Goal: Task Accomplishment & Management: Complete application form

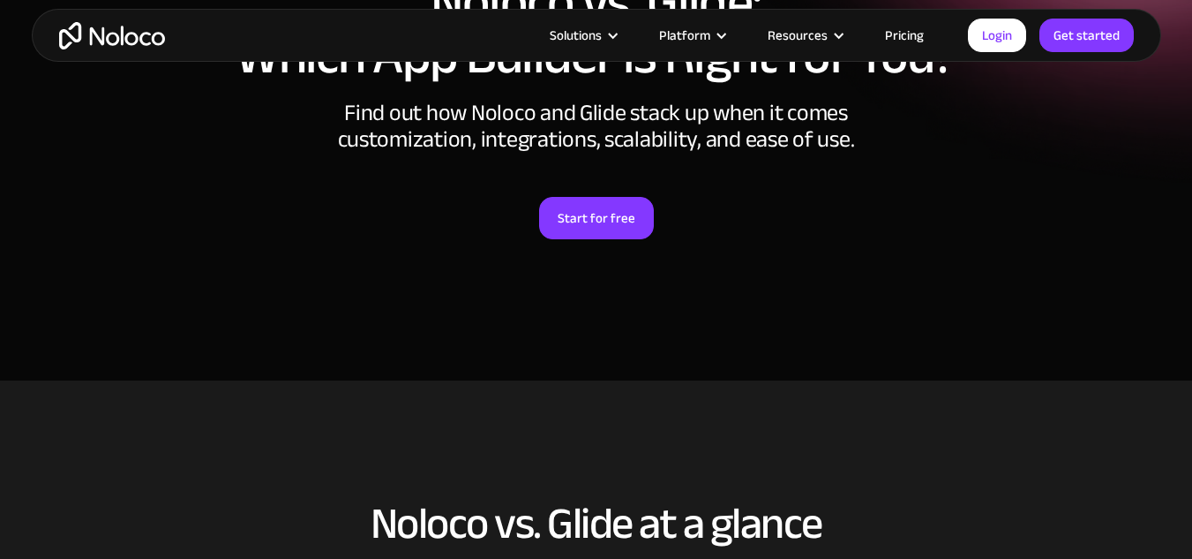
scroll to position [249, 0]
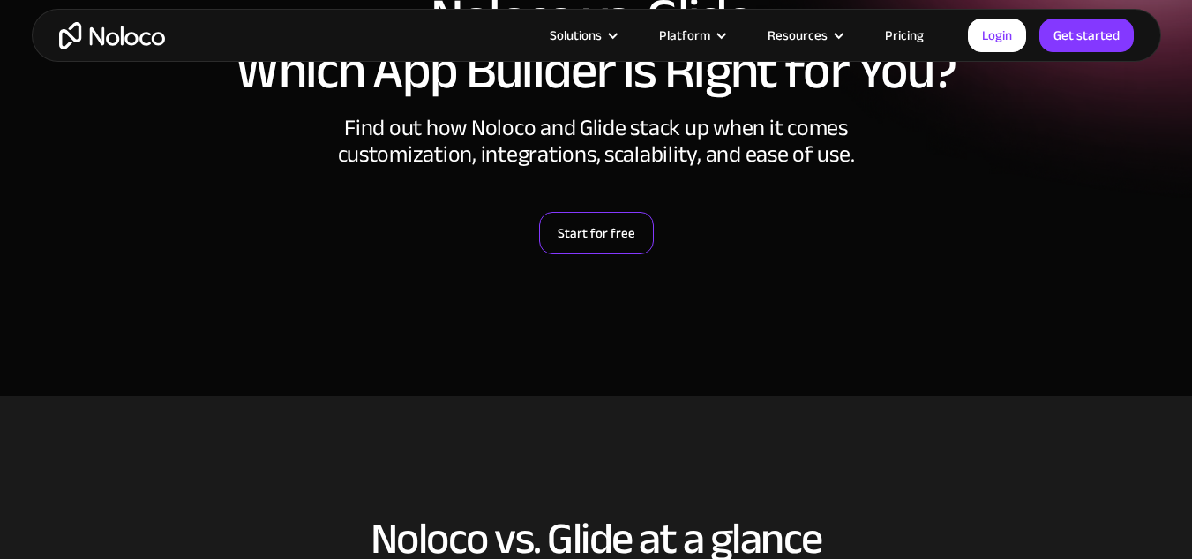
click at [594, 228] on link "Start for free" at bounding box center [596, 233] width 115 height 42
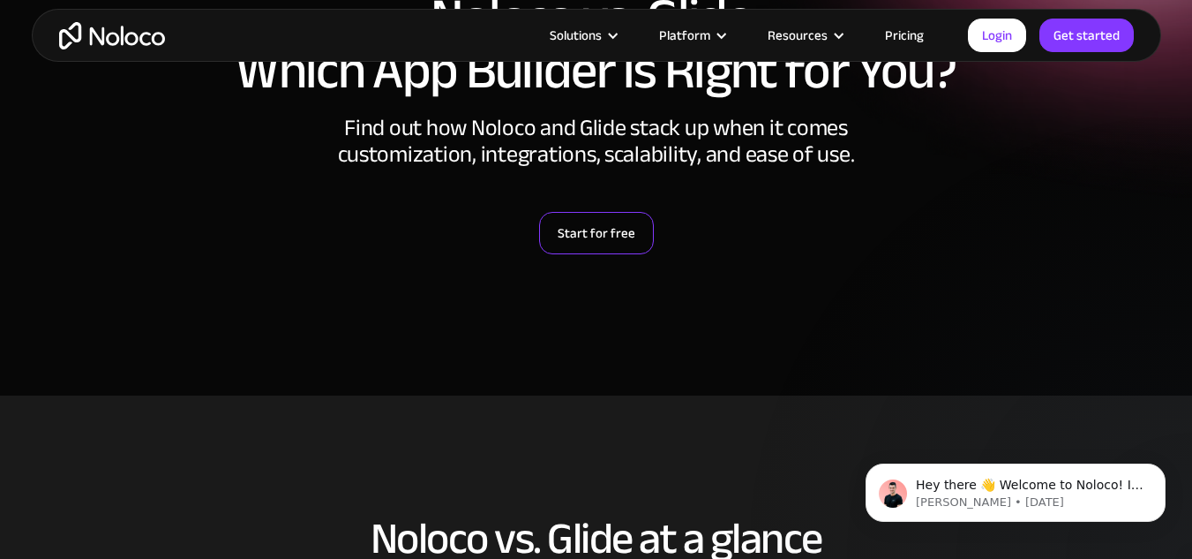
scroll to position [0, 0]
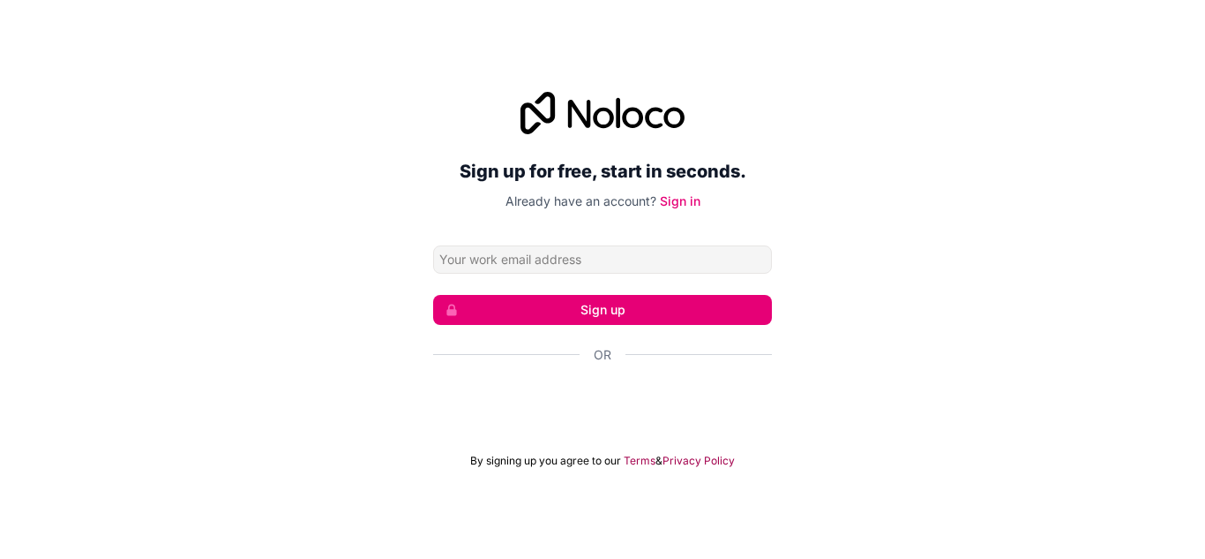
click at [588, 273] on input "Email address" at bounding box center [602, 259] width 339 height 28
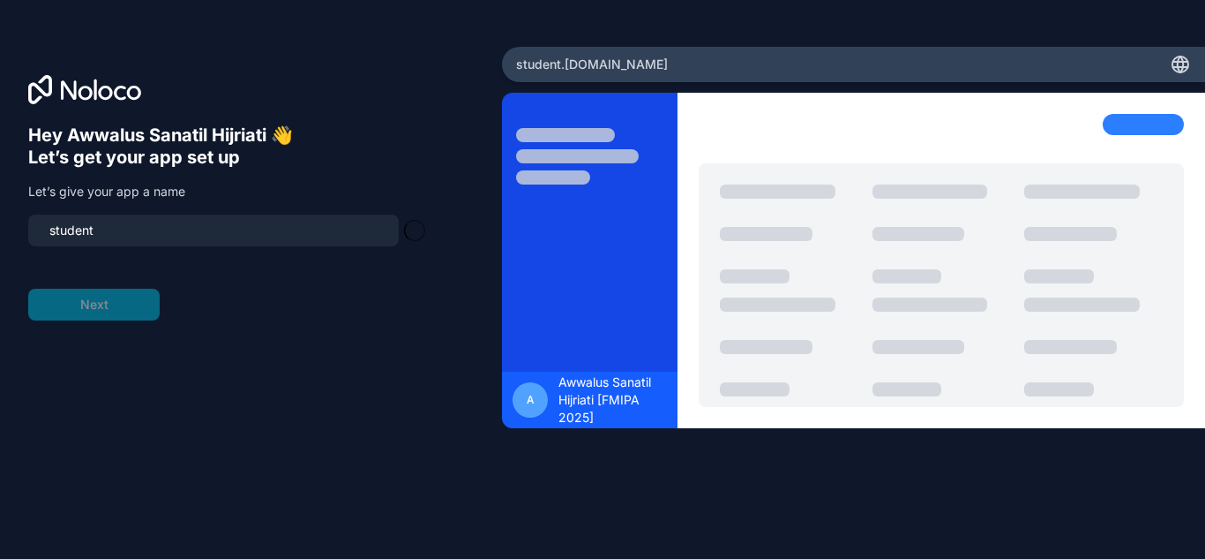
type input "student-os"
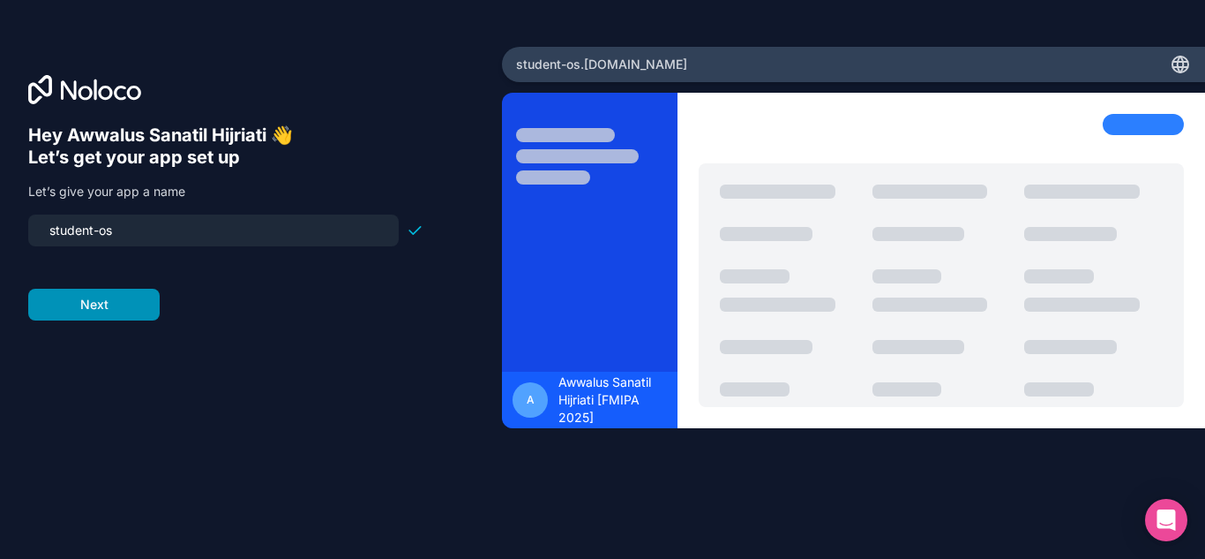
click at [126, 299] on button "Next" at bounding box center [93, 305] width 131 height 32
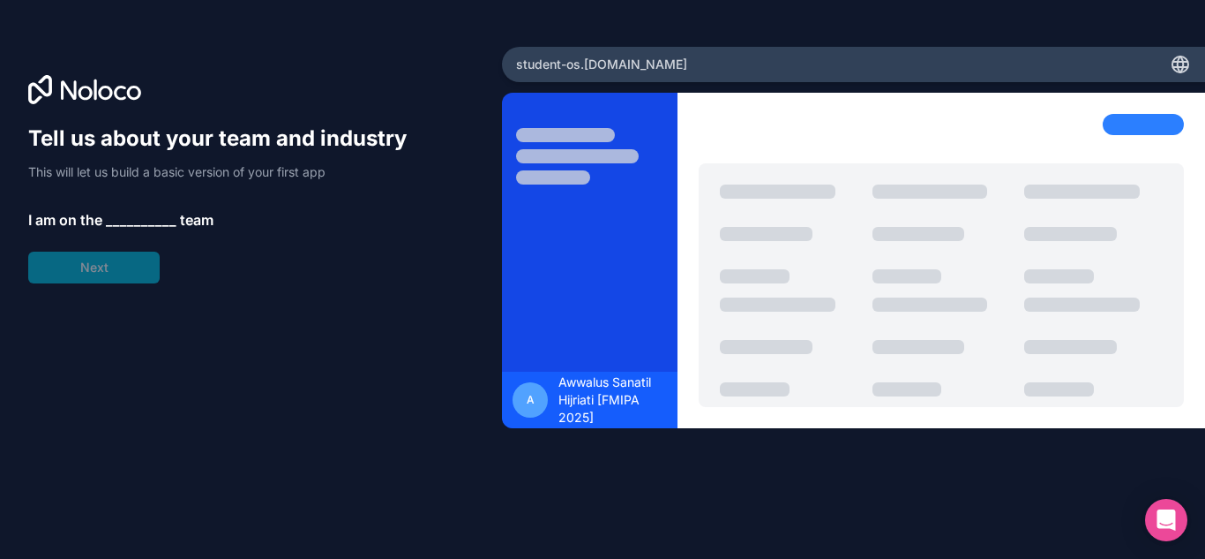
click at [145, 221] on span "__________" at bounding box center [141, 219] width 71 height 21
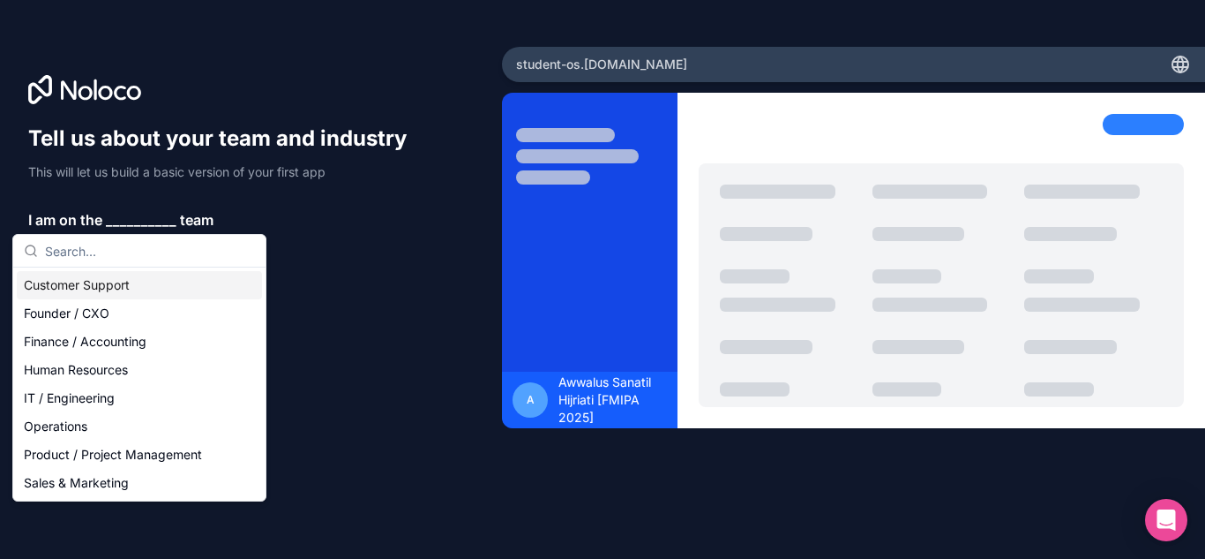
click at [124, 283] on div "Customer Support" at bounding box center [139, 285] width 245 height 28
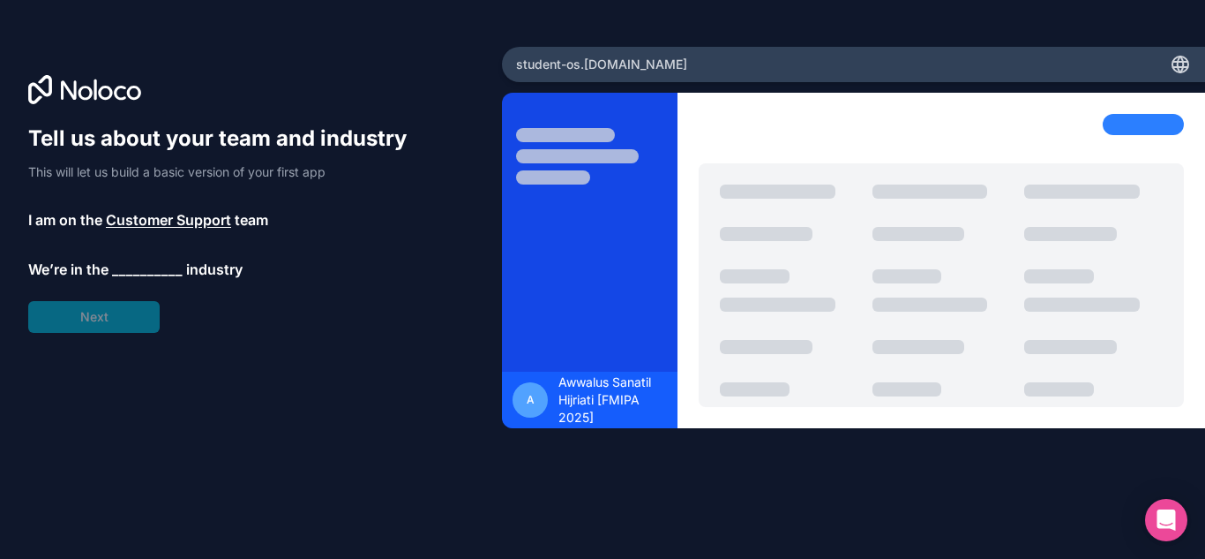
click at [148, 267] on span "__________" at bounding box center [147, 269] width 71 height 21
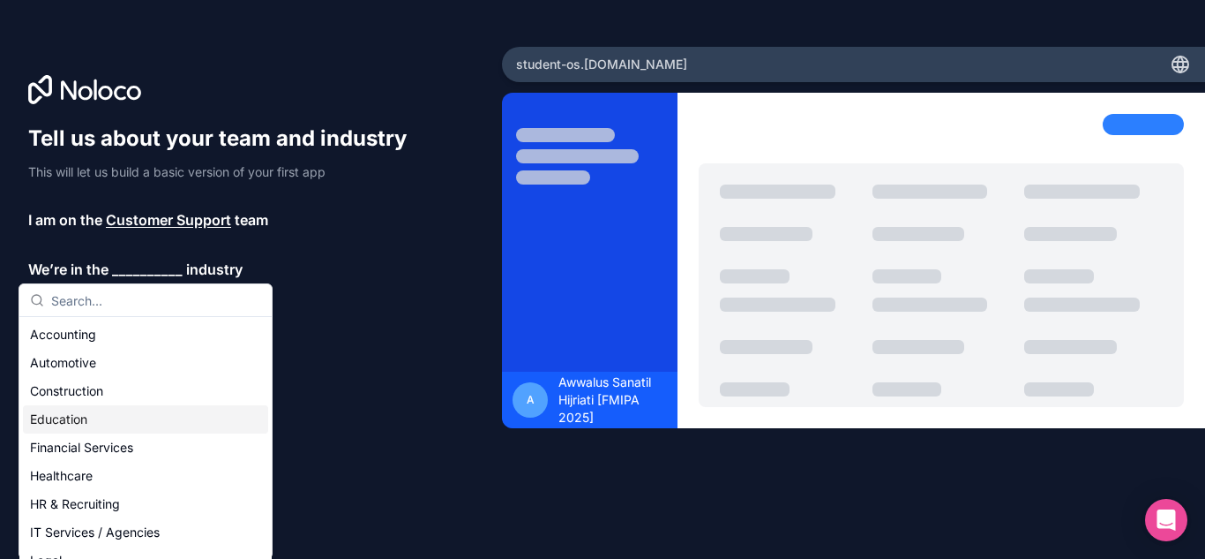
click at [100, 422] on div "Education" at bounding box center [145, 419] width 245 height 28
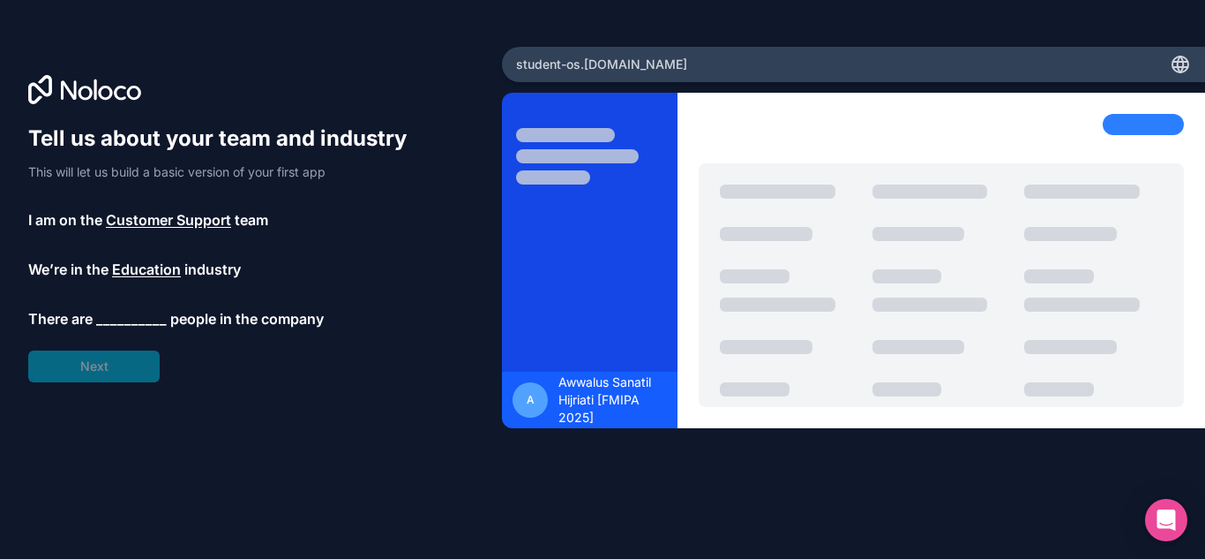
click at [131, 317] on span "__________" at bounding box center [131, 318] width 71 height 21
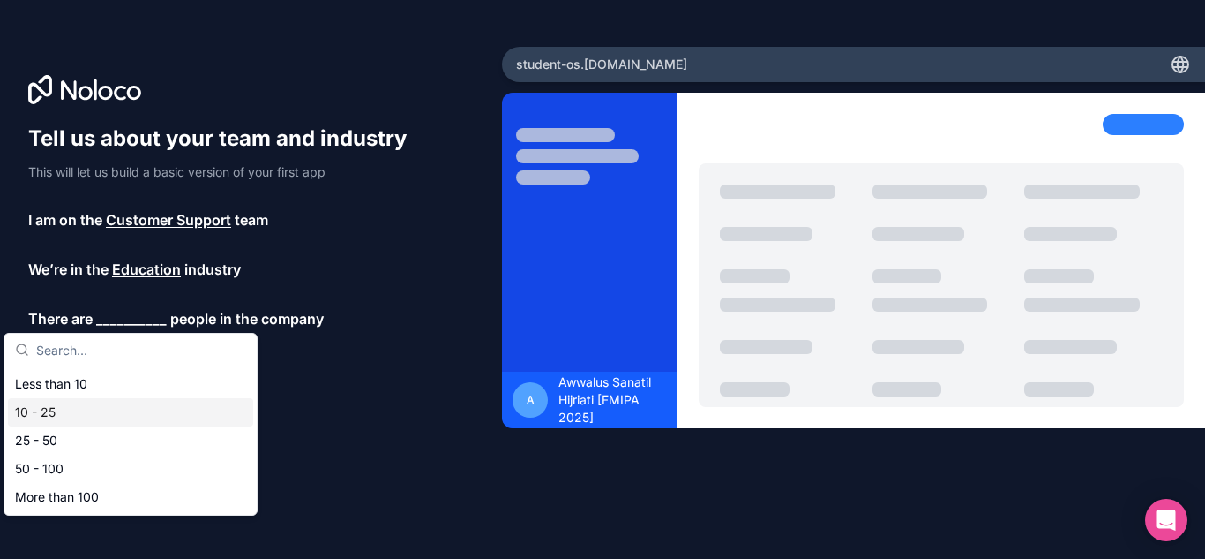
click at [79, 417] on div "10 - 25" at bounding box center [130, 412] width 245 height 28
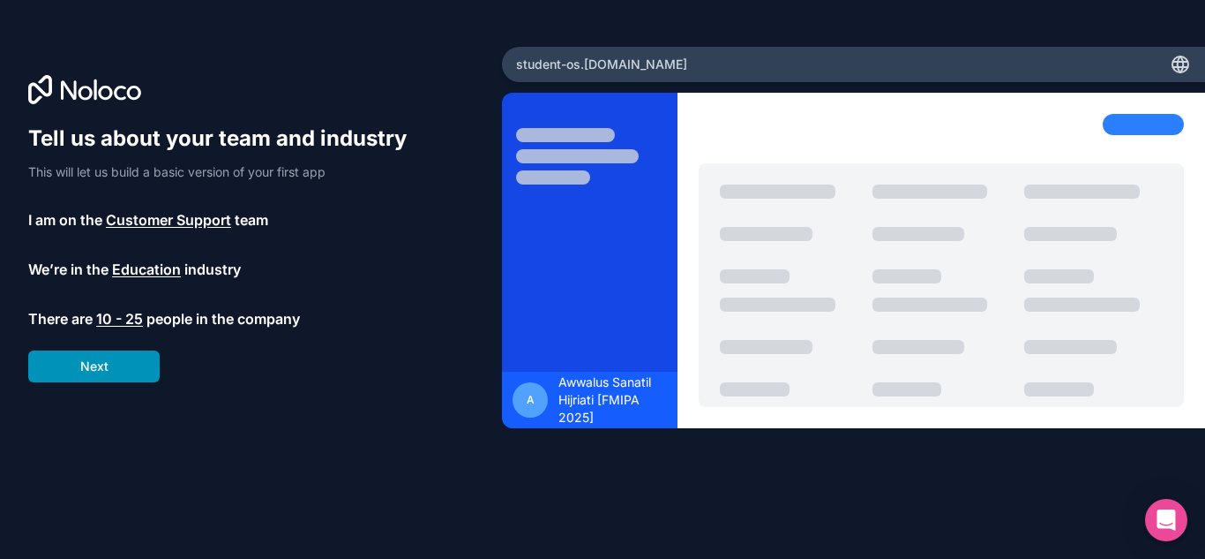
click at [90, 364] on button "Next" at bounding box center [93, 366] width 131 height 32
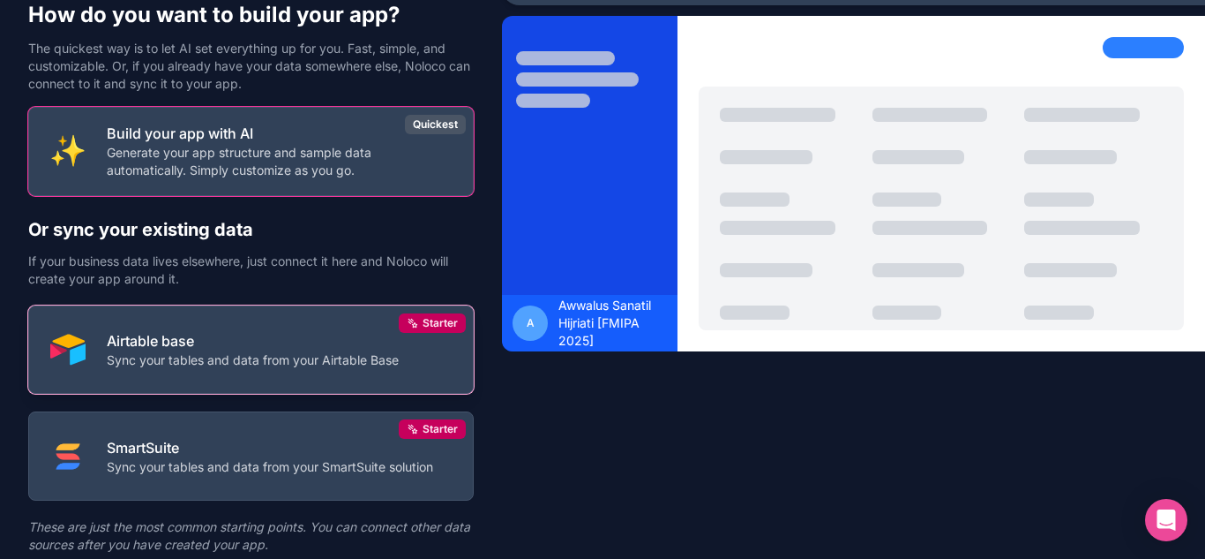
scroll to position [139, 0]
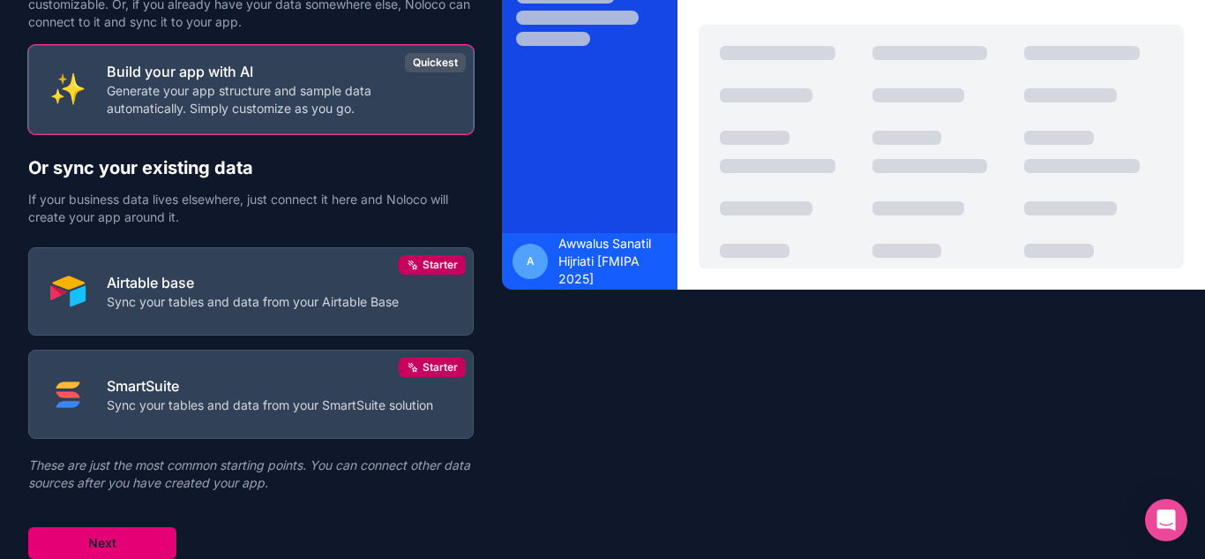
click at [122, 531] on button "Next" at bounding box center [102, 543] width 148 height 32
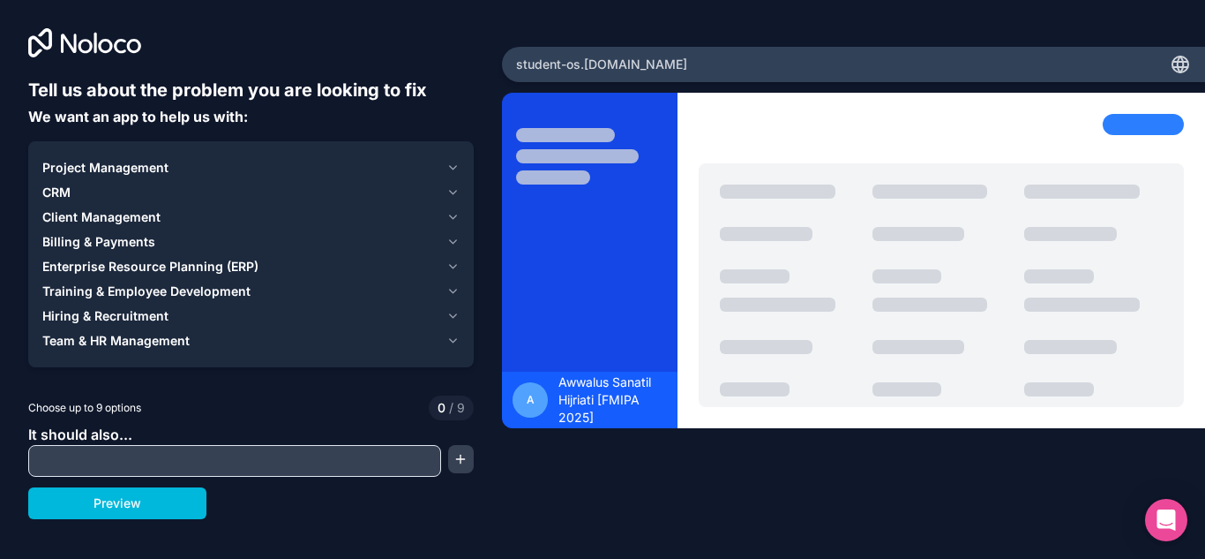
click at [85, 461] on input "text" at bounding box center [235, 460] width 404 height 25
click at [148, 514] on button "Preview" at bounding box center [117, 503] width 178 height 32
click at [115, 166] on span "Project Management" at bounding box center [105, 168] width 126 height 18
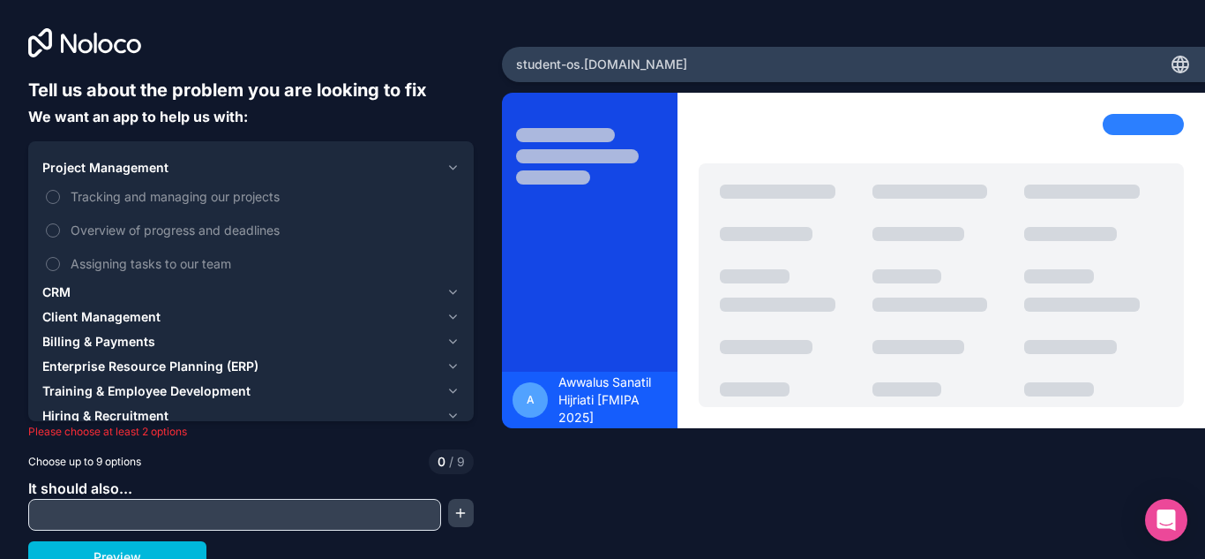
click at [45, 197] on label "Tracking and managing our projects" at bounding box center [250, 196] width 417 height 33
click at [46, 197] on button "Tracking and managing our projects" at bounding box center [53, 197] width 14 height 14
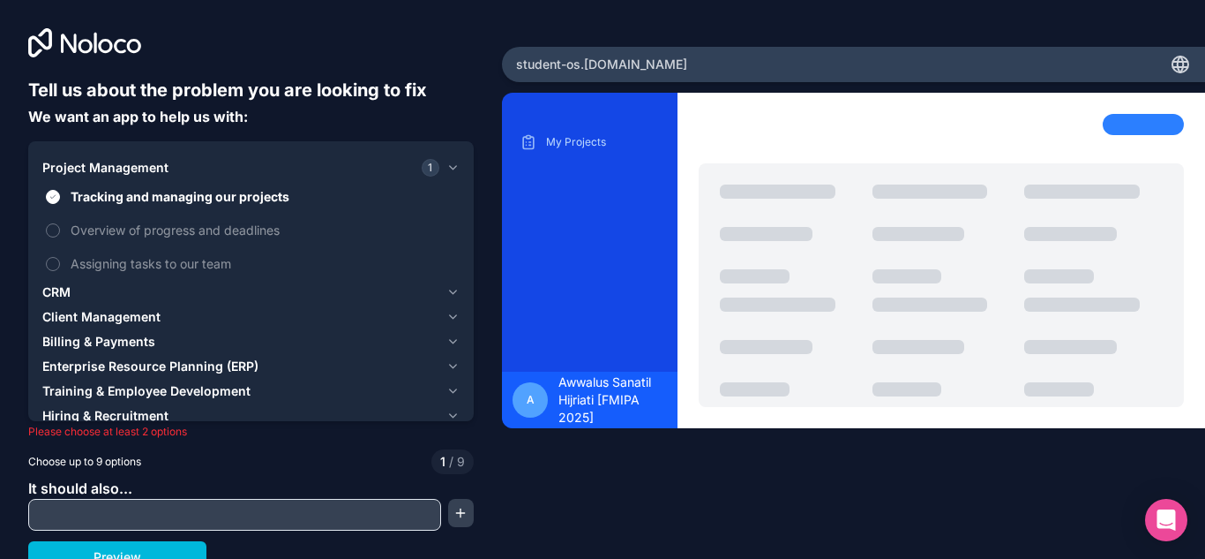
click at [49, 232] on button "Overview of progress and deadlines" at bounding box center [53, 230] width 14 height 14
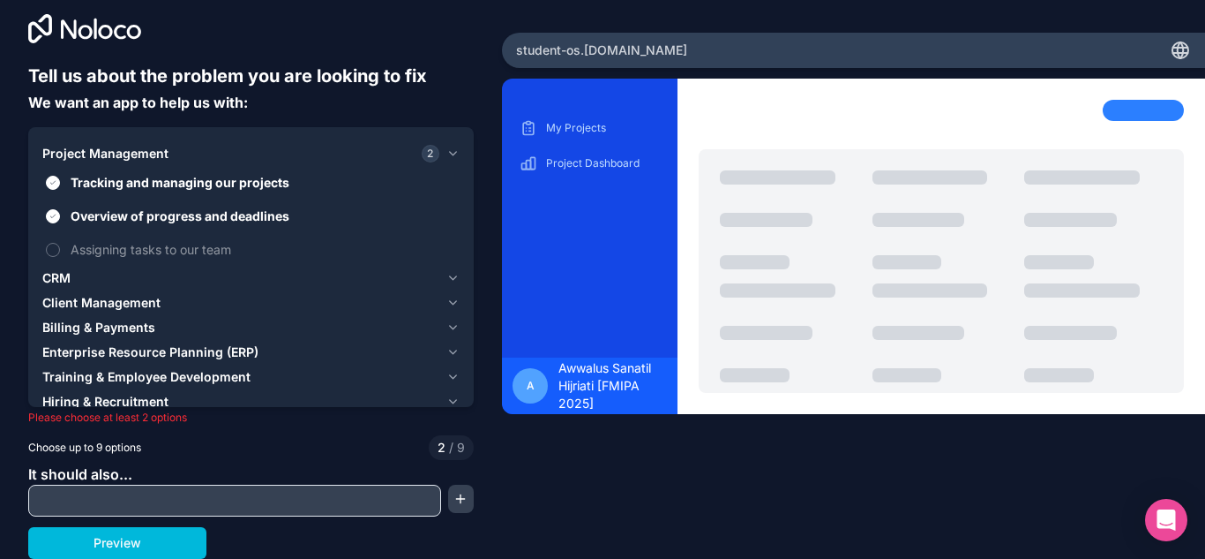
click at [99, 375] on span "Training & Employee Development" at bounding box center [146, 377] width 208 height 18
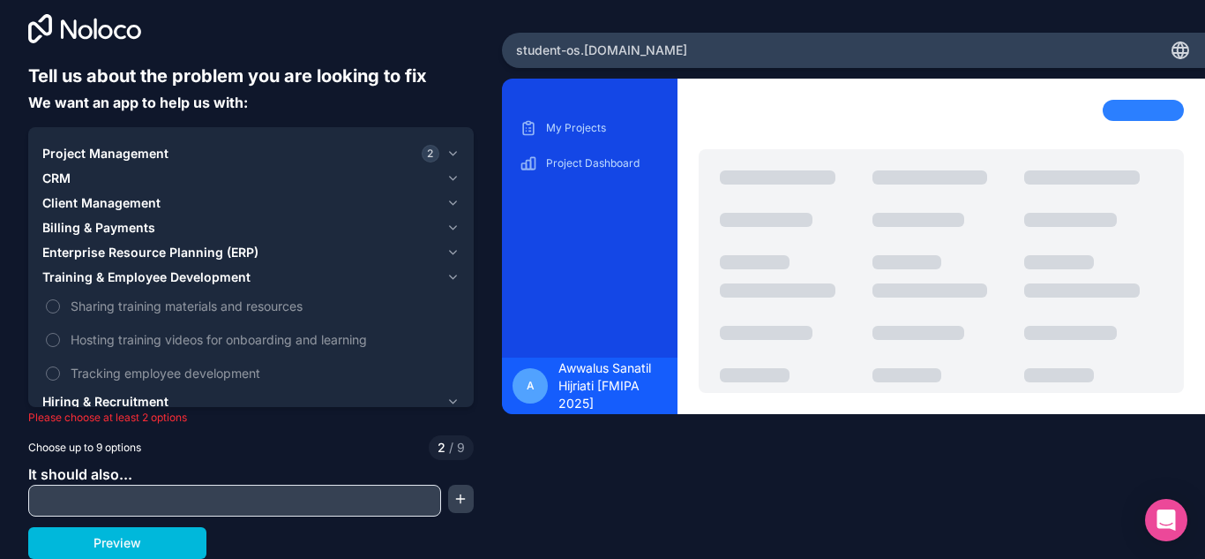
click at [56, 303] on button "Sharing training materials and resources" at bounding box center [53, 306] width 14 height 14
click at [52, 364] on label "Tracking employee development" at bounding box center [250, 372] width 417 height 33
click at [52, 366] on button "Tracking employee development" at bounding box center [53, 373] width 14 height 14
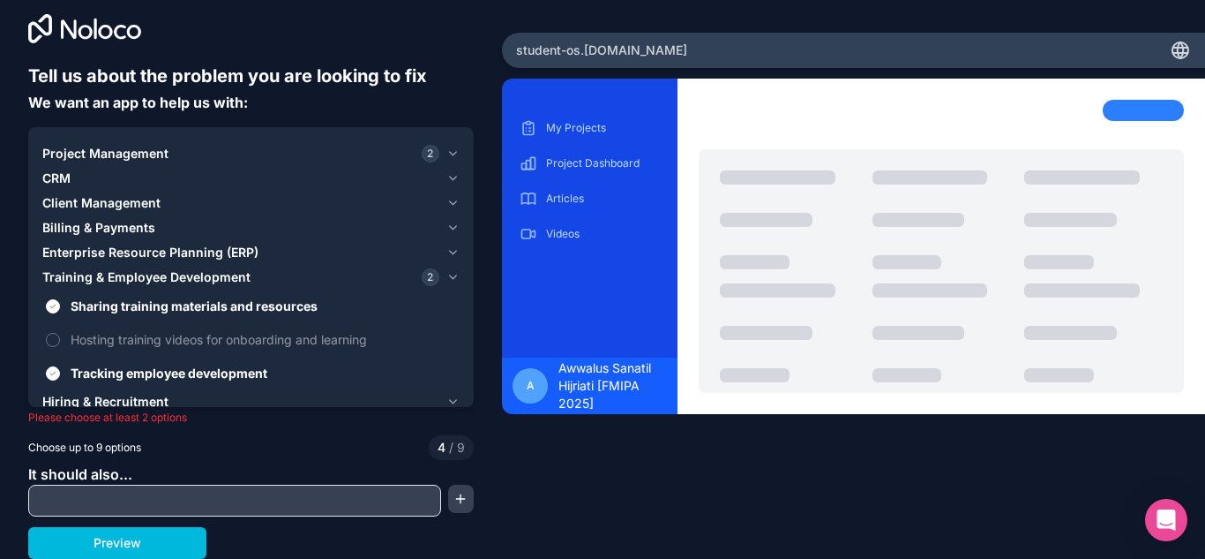
click at [50, 334] on button "Hosting training videos for onboarding and learning" at bounding box center [53, 340] width 14 height 14
click at [68, 398] on span "Hiring & Recruitment" at bounding box center [105, 402] width 126 height 18
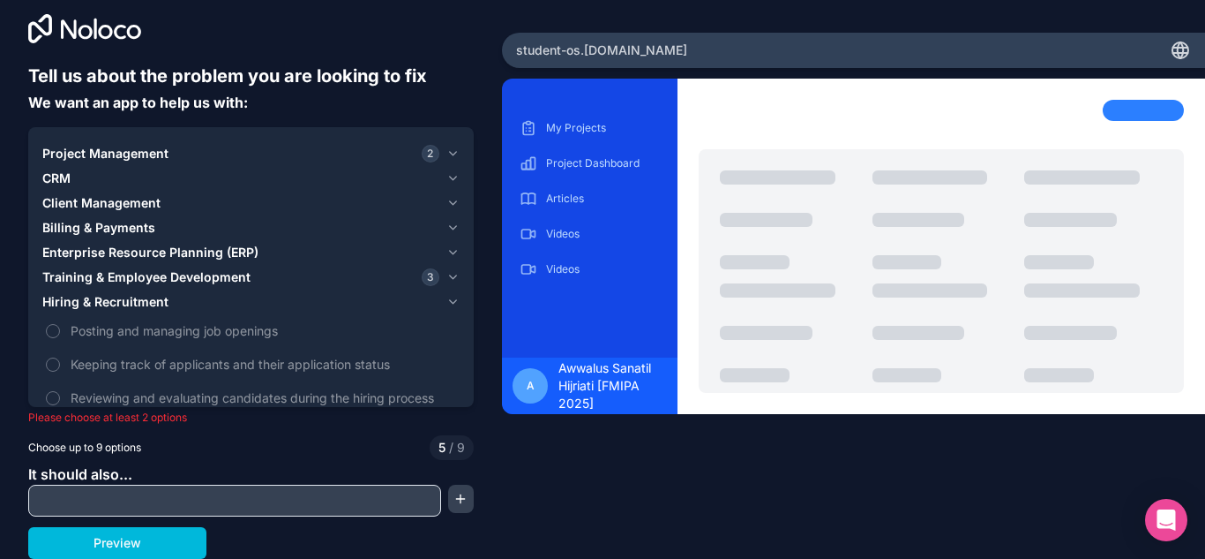
click at [49, 324] on label "Posting and managing job openings" at bounding box center [250, 330] width 417 height 33
click at [49, 324] on button "Posting and managing job openings" at bounding box center [53, 331] width 14 height 14
click at [49, 324] on label "Posting and managing job openings" at bounding box center [250, 330] width 417 height 33
click at [49, 324] on button "Posting and managing job openings" at bounding box center [53, 331] width 14 height 14
click at [49, 324] on label "Posting and managing job openings" at bounding box center [250, 330] width 417 height 33
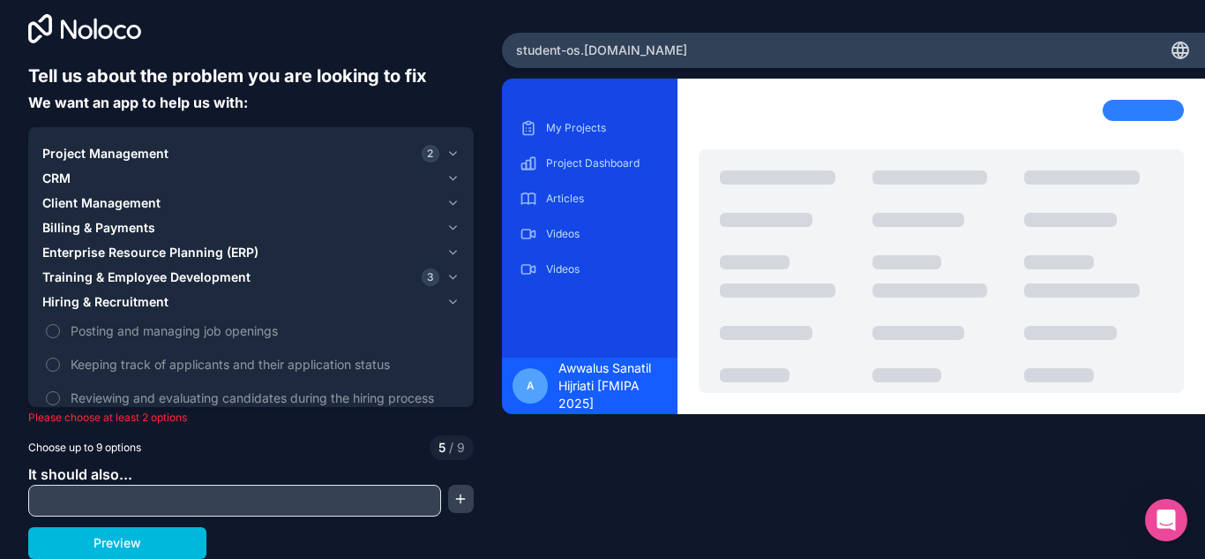
click at [49, 324] on button "Posting and managing job openings" at bounding box center [53, 331] width 14 height 14
click at [50, 355] on label "Keeping track of applicants and their application status" at bounding box center [250, 364] width 417 height 33
click at [50, 357] on button "Keeping track of applicants and their application status" at bounding box center [53, 364] width 14 height 14
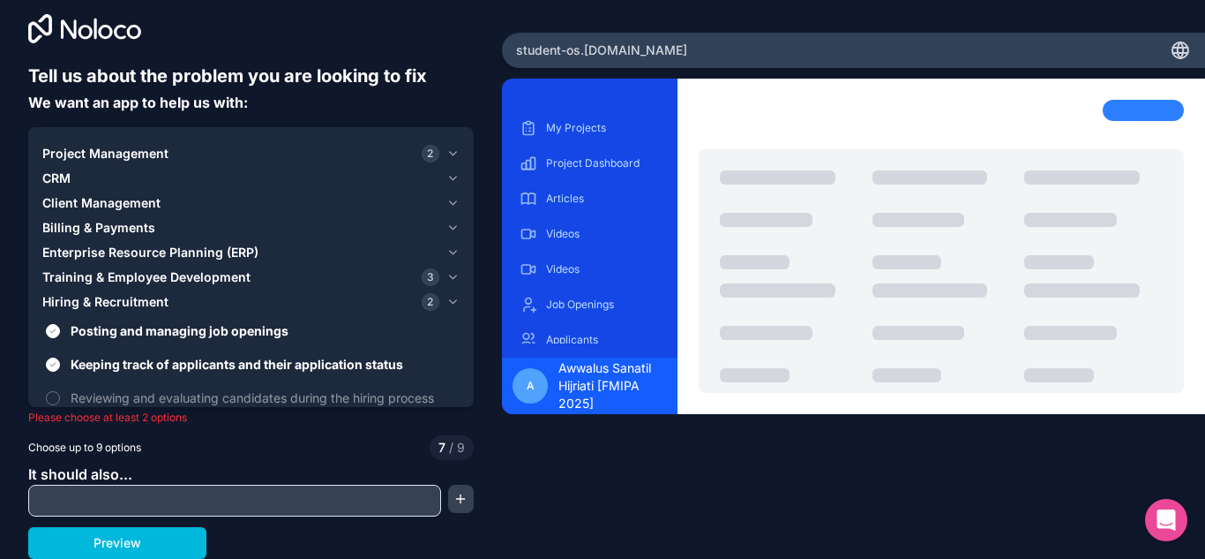
click at [49, 386] on label "Reviewing and evaluating candidates during the hiring process" at bounding box center [250, 397] width 417 height 33
click at [49, 391] on button "Reviewing and evaluating candidates during the hiring process" at bounding box center [53, 398] width 14 height 14
click at [56, 252] on span "Enterprise Resource Planning (ERP)" at bounding box center [150, 253] width 216 height 18
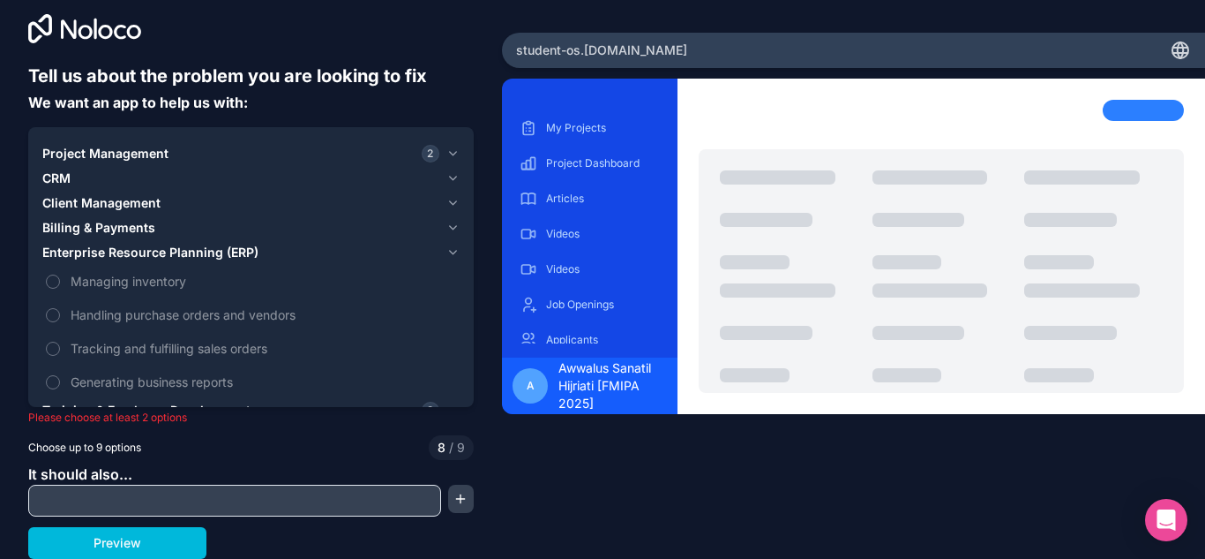
click at [54, 278] on button "Managing inventory" at bounding box center [53, 281] width 14 height 14
click at [76, 492] on input "text" at bounding box center [235, 500] width 404 height 25
click at [121, 482] on span "It should also..." at bounding box center [80, 474] width 104 height 18
click at [562, 156] on p "Project Dashboard" at bounding box center [603, 163] width 114 height 14
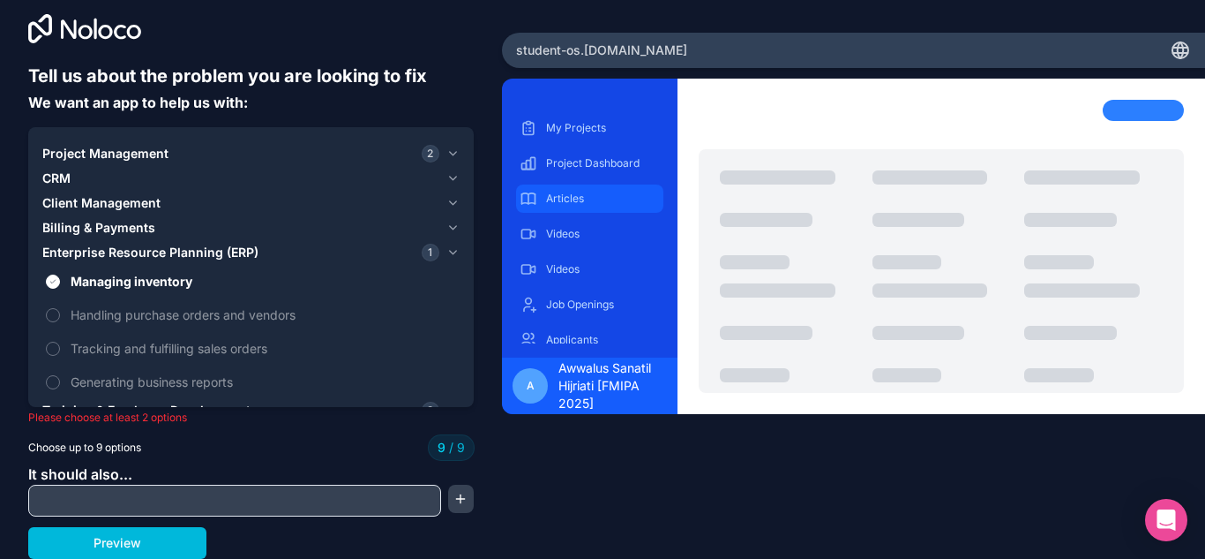
click at [604, 205] on p "Articles" at bounding box center [603, 198] width 114 height 14
click at [102, 497] on input "text" at bounding box center [235, 500] width 404 height 25
click at [448, 499] on button "button" at bounding box center [461, 498] width 26 height 28
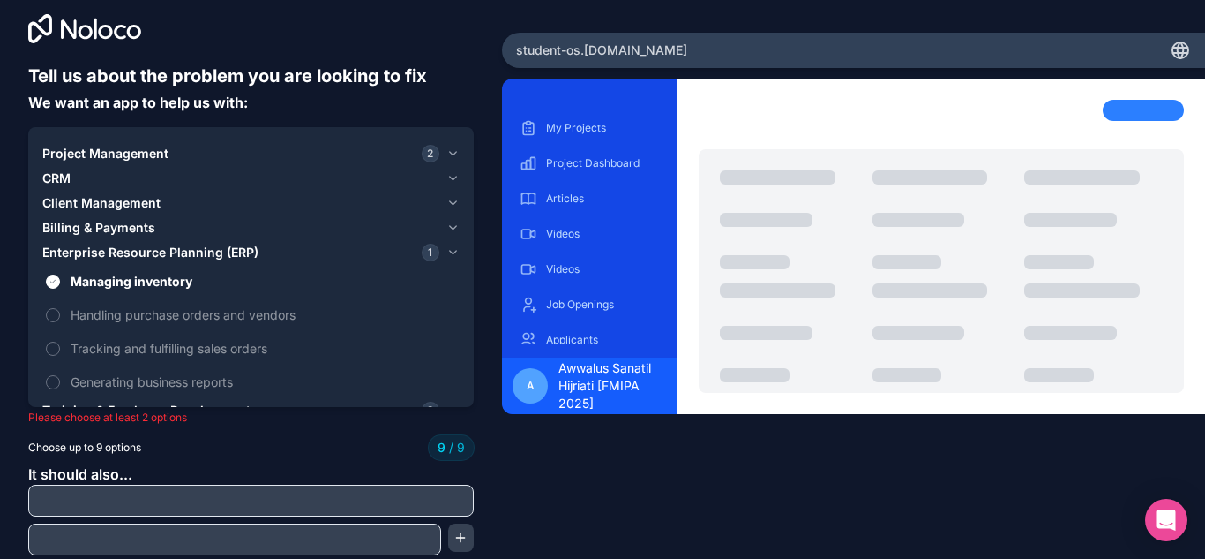
click at [261, 499] on input "text" at bounding box center [251, 500] width 437 height 25
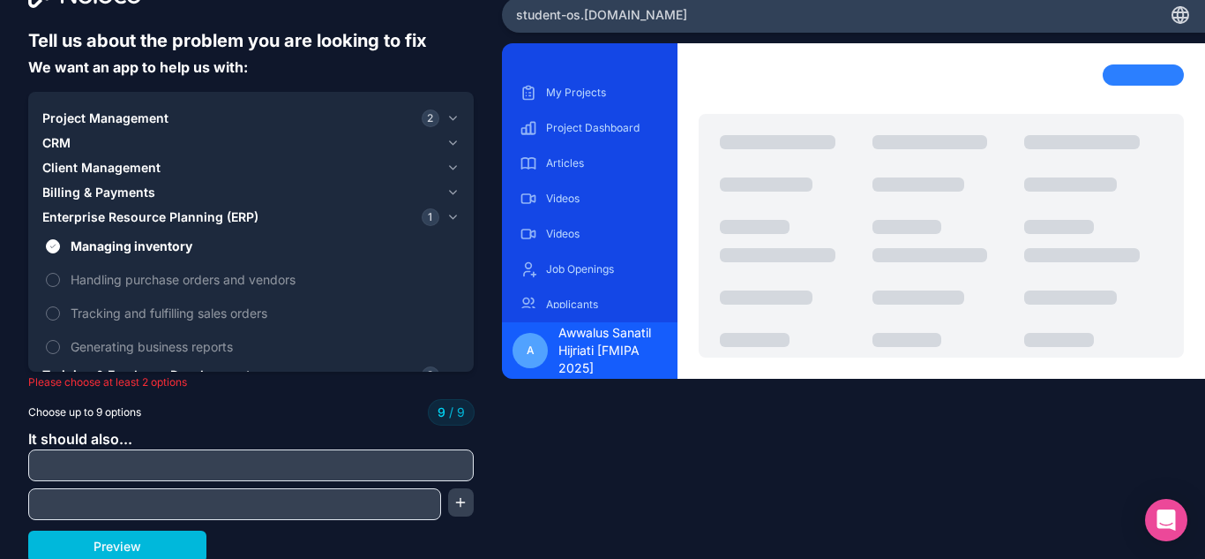
scroll to position [53, 0]
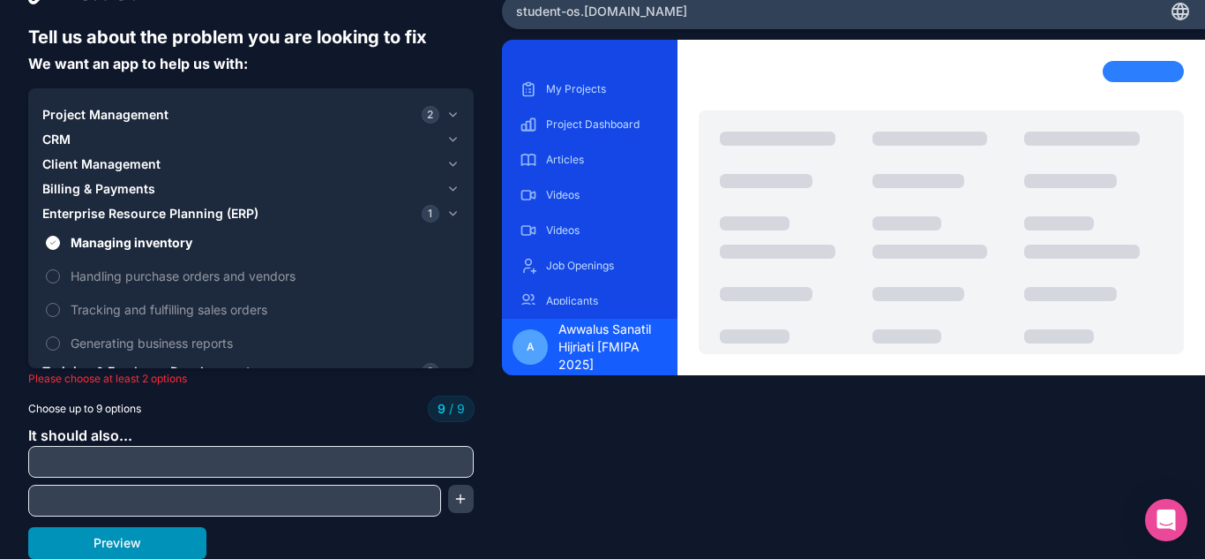
click at [94, 538] on button "Preview" at bounding box center [117, 543] width 178 height 32
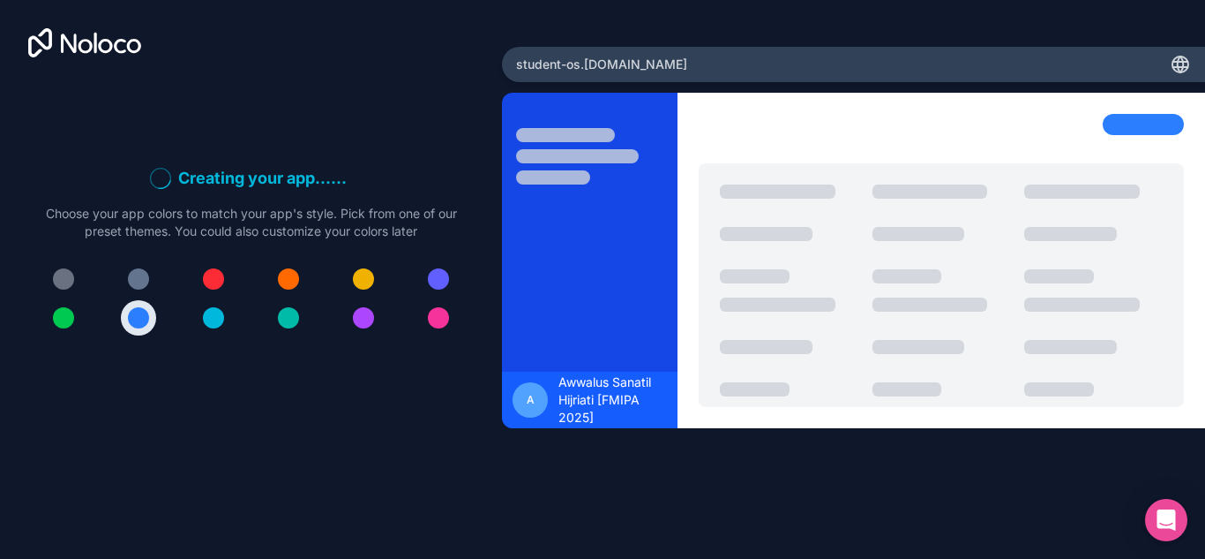
scroll to position [0, 0]
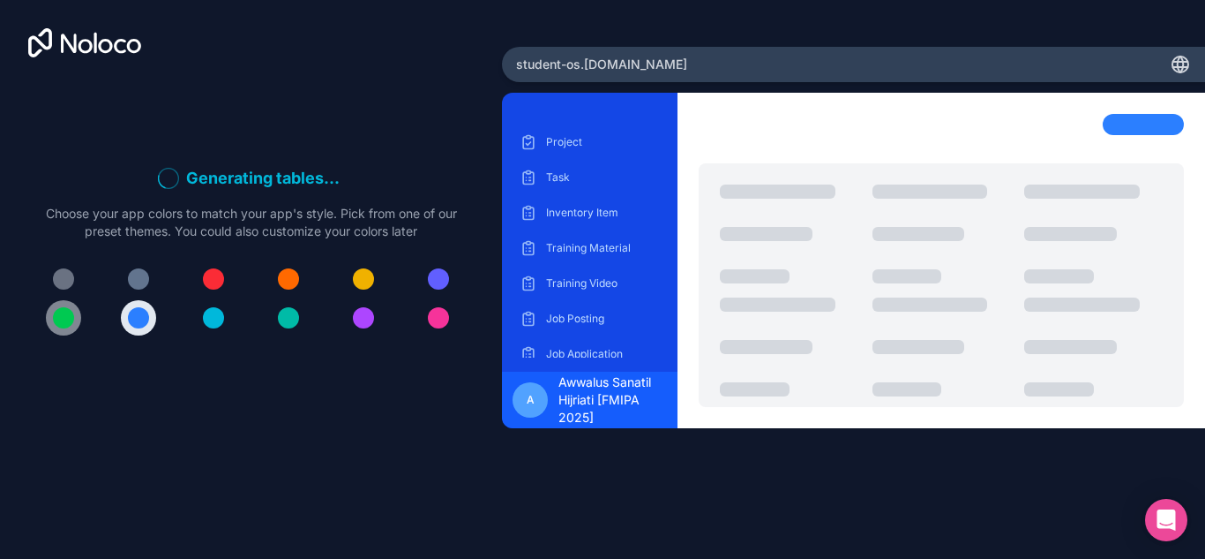
click at [62, 326] on div at bounding box center [63, 317] width 21 height 21
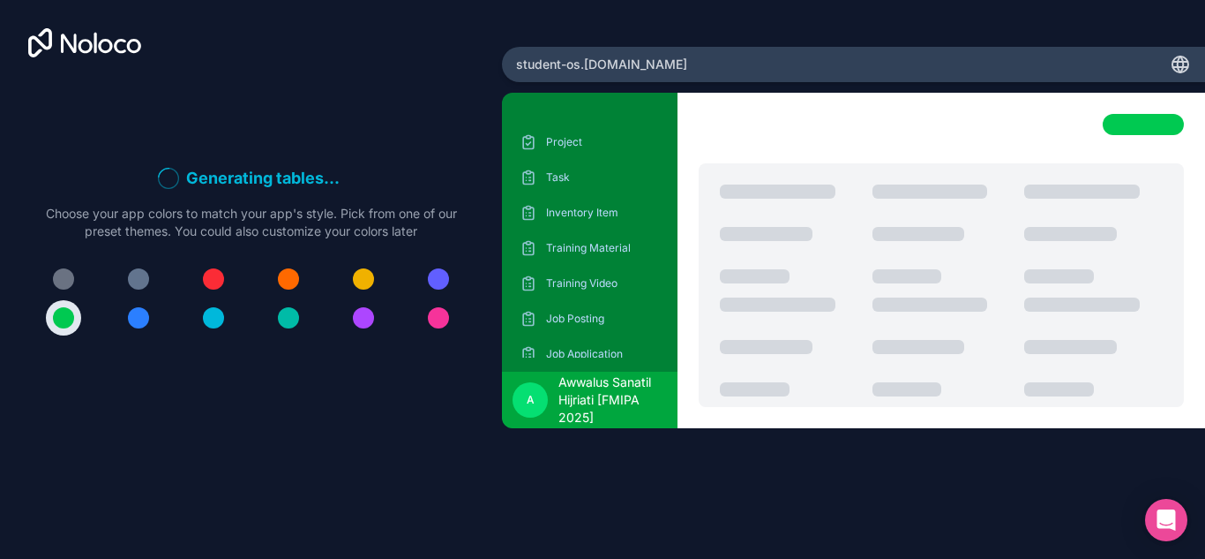
click at [615, 349] on p "Job Application" at bounding box center [603, 354] width 114 height 14
